Goal: Find specific page/section: Find specific page/section

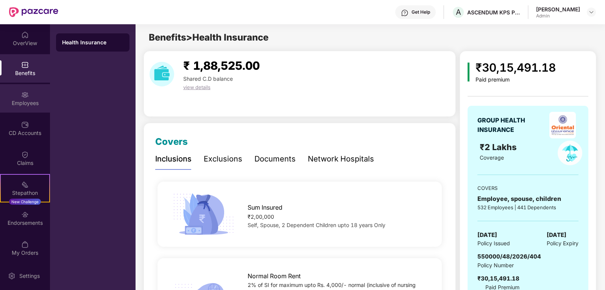
scroll to position [530, 0]
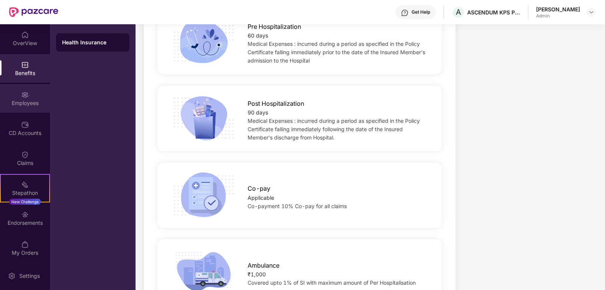
click at [16, 101] on div "Employees" at bounding box center [25, 103] width 50 height 8
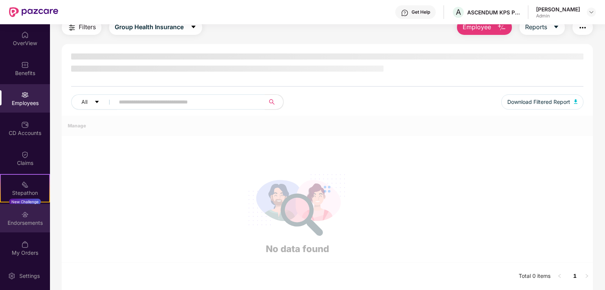
scroll to position [31, 0]
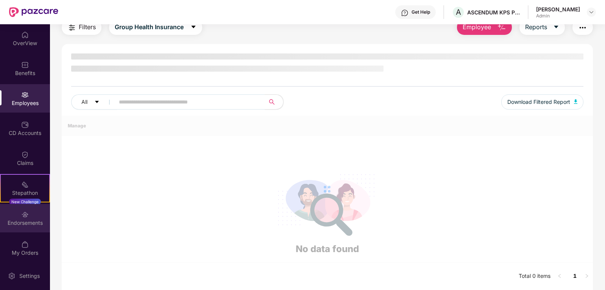
click at [17, 220] on div "Endorsements" at bounding box center [25, 222] width 50 height 8
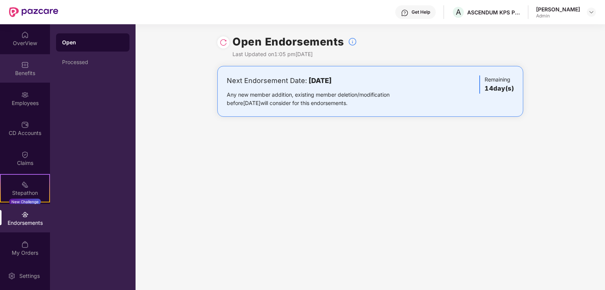
click at [22, 69] on div "Benefits" at bounding box center [25, 73] width 50 height 8
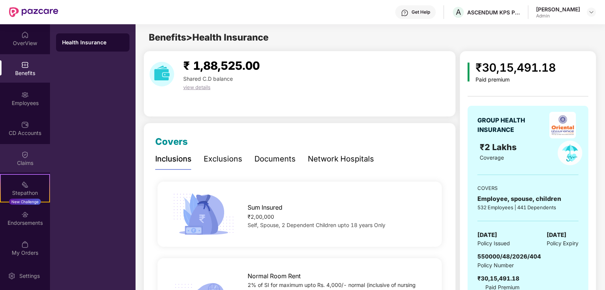
click at [22, 150] on div at bounding box center [25, 154] width 8 height 8
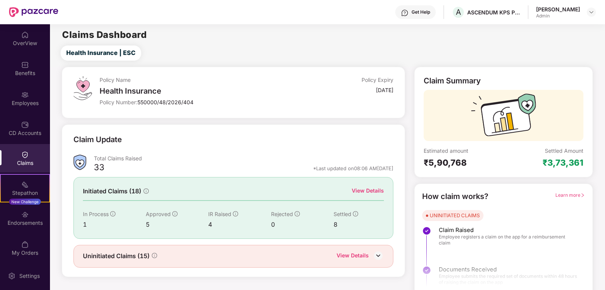
scroll to position [7, 0]
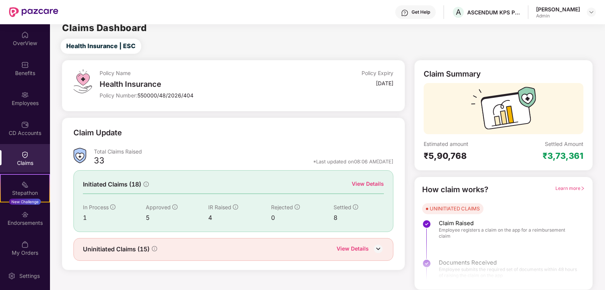
click at [372, 250] on img at bounding box center [377, 248] width 11 height 11
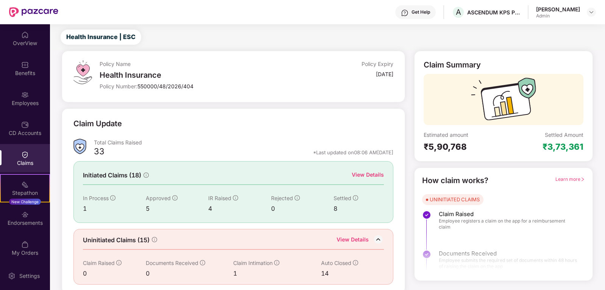
scroll to position [20, 0]
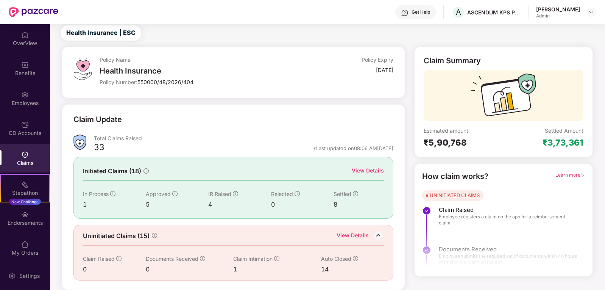
click at [350, 234] on div "View Details" at bounding box center [353, 236] width 32 height 10
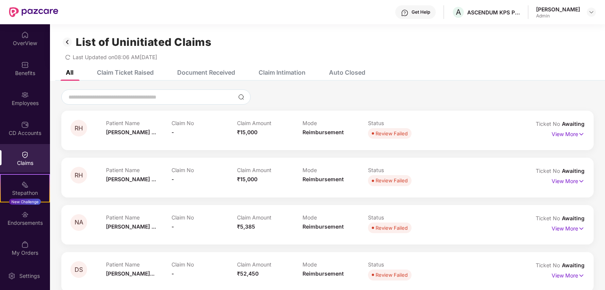
click at [25, 151] on img at bounding box center [25, 155] width 8 height 8
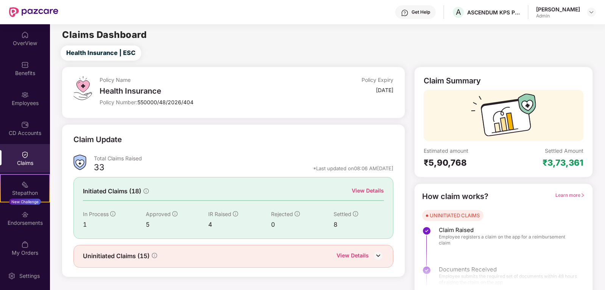
click at [363, 189] on div "View Details" at bounding box center [368, 190] width 32 height 8
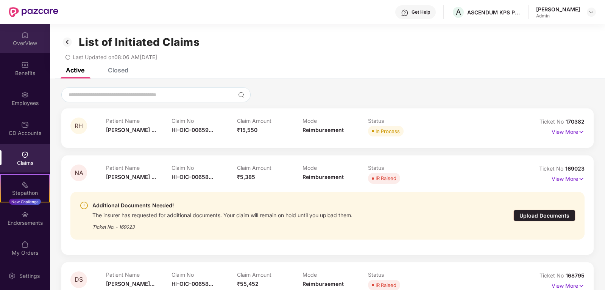
click at [19, 45] on div "OverView" at bounding box center [25, 43] width 50 height 8
